Goal: Information Seeking & Learning: Learn about a topic

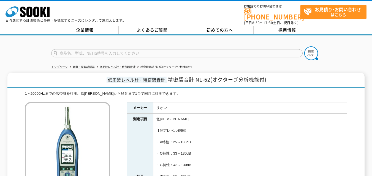
click at [88, 52] on input "text" at bounding box center [176, 53] width 251 height 8
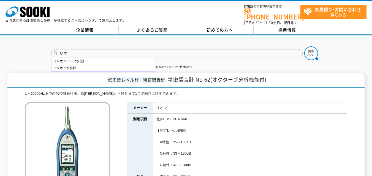
type input "リ"
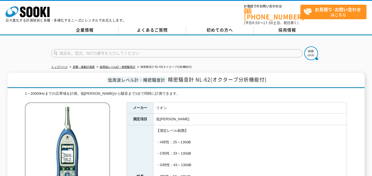
type input "商品名、型式、NETIS番号を入力してください"
type input "NL05"
click at [304, 47] on button at bounding box center [311, 54] width 14 height 14
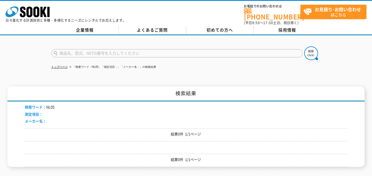
click at [70, 50] on input "text" at bounding box center [176, 53] width 251 height 8
type input "ｎ"
type input "NL-04"
click at [311, 48] on img at bounding box center [311, 54] width 14 height 14
click at [75, 49] on input "text" at bounding box center [176, 53] width 251 height 8
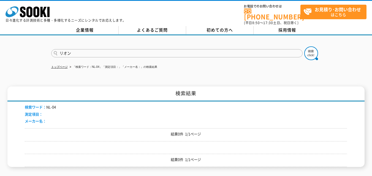
type input "リオン"
click at [304, 47] on button at bounding box center [311, 54] width 14 height 14
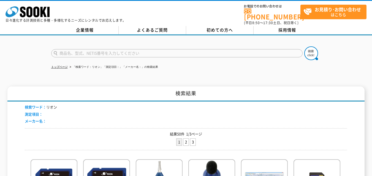
click at [118, 51] on input "text" at bounding box center [176, 53] width 251 height 8
type input "リオン　04"
click at [304, 47] on button at bounding box center [311, 54] width 14 height 14
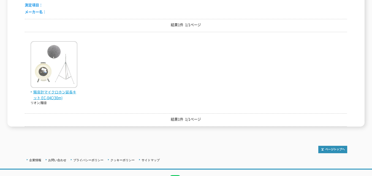
scroll to position [110, 0]
click at [55, 80] on img at bounding box center [54, 65] width 47 height 48
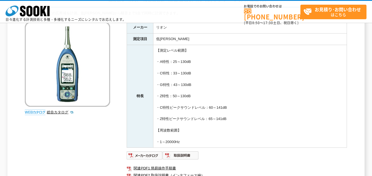
scroll to position [110, 0]
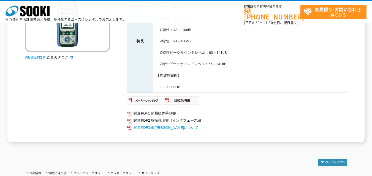
click at [162, 126] on link "関連PDF3 低[PERSON_NAME]について" at bounding box center [237, 127] width 220 height 7
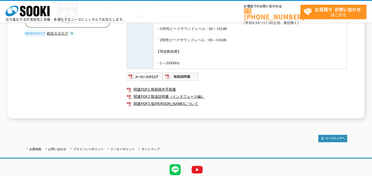
scroll to position [155, 0]
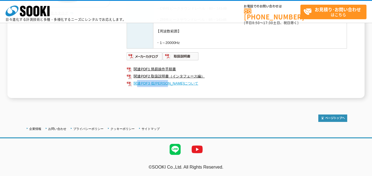
drag, startPoint x: 136, startPoint y: 88, endPoint x: 177, endPoint y: 83, distance: 41.8
click at [177, 83] on ul "関連PDF1 簡易操作手順書 関連PDF2 取扱説明書（インタフェース編） 関連PDF3 低[PERSON_NAME]について" at bounding box center [237, 76] width 220 height 27
click at [225, 88] on ul "関連PDF1 簡易操作手順書 関連PDF2 取扱説明書（インタフェース編） 関連PDF3 低[PERSON_NAME]について" at bounding box center [237, 76] width 220 height 27
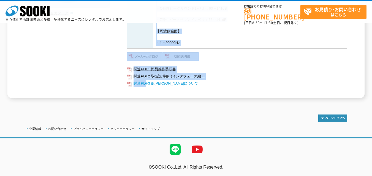
drag, startPoint x: 126, startPoint y: 86, endPoint x: 145, endPoint y: 86, distance: 19.5
click at [145, 86] on div "1～20000Hzまでの広帯域を計測。低[PERSON_NAME]から騒音まで1台で同時に計測できます。 総合カタログ メーカー リオン 測定項目 低[PER…" at bounding box center [186, 4] width 322 height 187
click at [145, 89] on ul "関連PDF1 簡易操作手順書 関連PDF2 取扱説明書（インタフェース編） 関連PDF3 低[PERSON_NAME]について" at bounding box center [237, 76] width 220 height 27
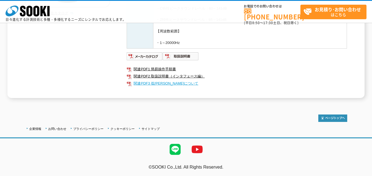
click at [134, 86] on link "関連PDF3 低[PERSON_NAME]について" at bounding box center [237, 83] width 220 height 7
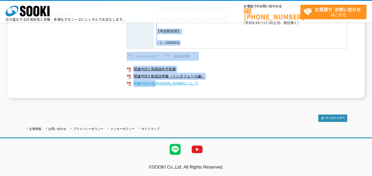
drag, startPoint x: 123, startPoint y: 83, endPoint x: 198, endPoint y: 86, distance: 75.4
click at [159, 84] on div "1～20000Hzまでの広帯域を計測。低[PERSON_NAME]から騒音まで1台で同時に計測できます。 総合カタログ メーカー リオン 測定項目 低[PER…" at bounding box center [186, 4] width 322 height 187
click at [184, 89] on ul "関連PDF1 簡易操作手順書 関連PDF2 取扱説明書（インタフェース編） 関連PDF3 低[PERSON_NAME]について" at bounding box center [237, 76] width 220 height 27
drag, startPoint x: 117, startPoint y: 86, endPoint x: 173, endPoint y: 94, distance: 56.7
click at [141, 89] on div "1～20000Hzまでの広帯域を計測。低[PERSON_NAME]から騒音まで1台で同時に計測できます。 総合カタログ メーカー リオン 測定項目 低[PER…" at bounding box center [186, 4] width 322 height 187
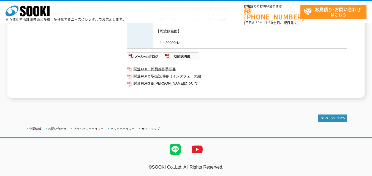
drag, startPoint x: 173, startPoint y: 94, endPoint x: 179, endPoint y: 89, distance: 7.2
click at [174, 94] on div "メーカー リオン 測定項目 低[PERSON_NAME] 特長 【測定レベル範囲】 ・A特性：25～130dB ・C特性：33～130dB ・G特性：43～1…" at bounding box center [237, 10] width 220 height 176
drag, startPoint x: 176, startPoint y: 88, endPoint x: 133, endPoint y: 84, distance: 43.9
click at [133, 84] on ul "関連PDF1 簡易操作手順書 関連PDF2 取扱説明書（インタフェース編） 関連PDF3 低[PERSON_NAME]について" at bounding box center [237, 76] width 220 height 27
copy link "関連PDF3 低[PERSON_NAME]につい"
